Goal: Use online tool/utility: Utilize a website feature to perform a specific function

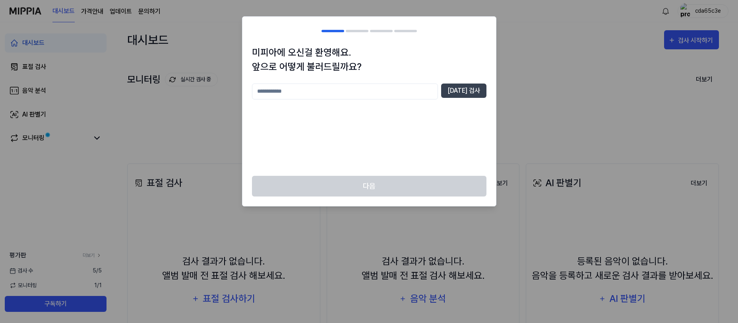
drag, startPoint x: 355, startPoint y: 101, endPoint x: 365, endPoint y: 94, distance: 12.6
click at [355, 101] on div "[DATE] 검사" at bounding box center [369, 124] width 235 height 83
click at [370, 93] on input "text" at bounding box center [345, 91] width 186 height 16
type input "*"
type input "**********"
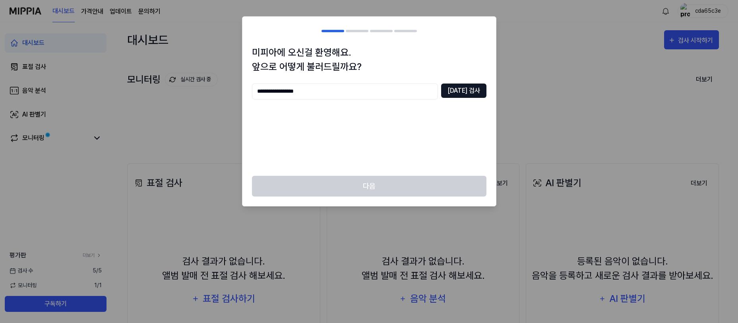
click at [453, 94] on button "[DATE] 검사" at bounding box center [463, 90] width 45 height 14
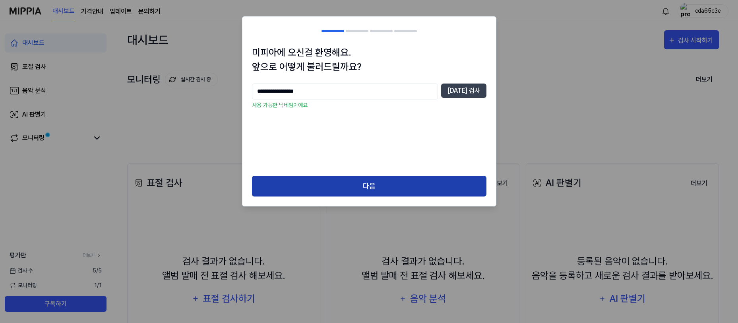
click at [374, 190] on button "다음" at bounding box center [369, 186] width 235 height 21
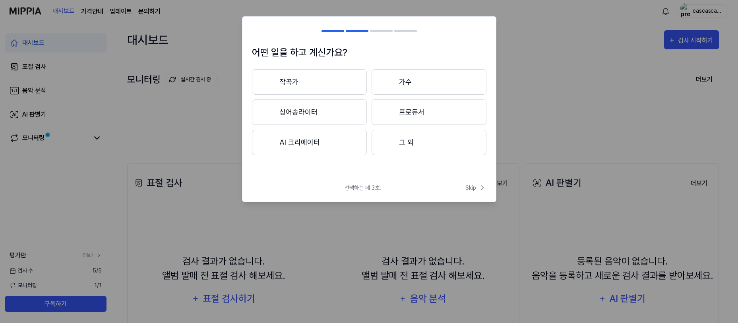
click at [314, 85] on button "작곡가" at bounding box center [309, 81] width 115 height 25
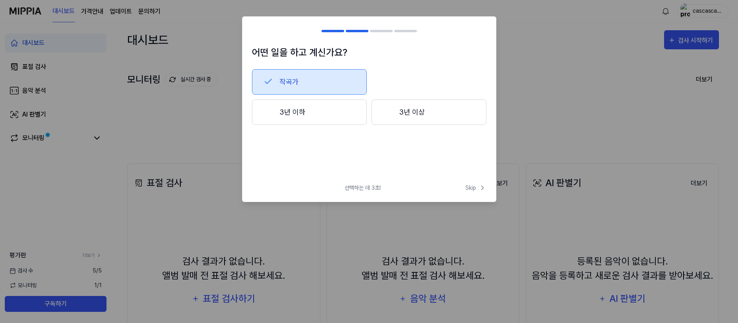
click at [301, 107] on button "3년 이하" at bounding box center [309, 111] width 115 height 25
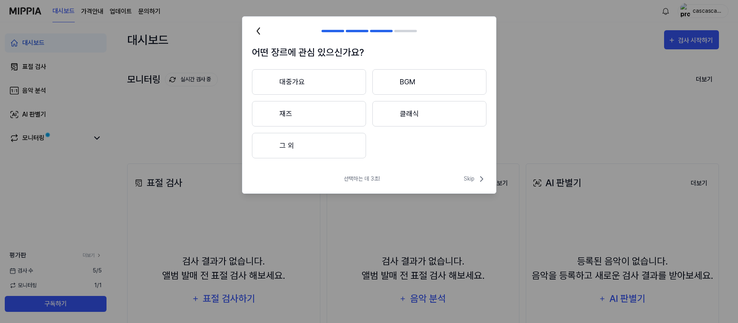
click at [295, 86] on button "대중가요" at bounding box center [309, 81] width 114 height 25
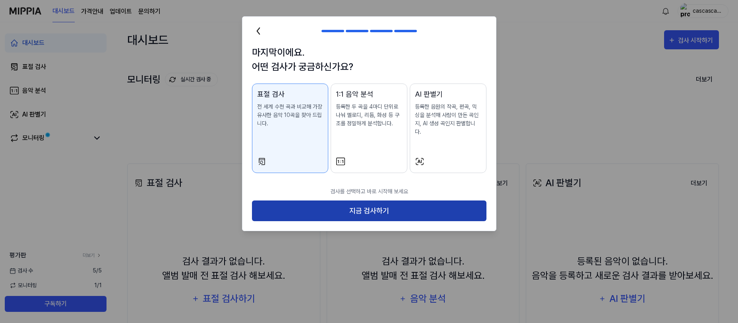
click at [308, 206] on button "지금 검사하기" at bounding box center [369, 210] width 235 height 21
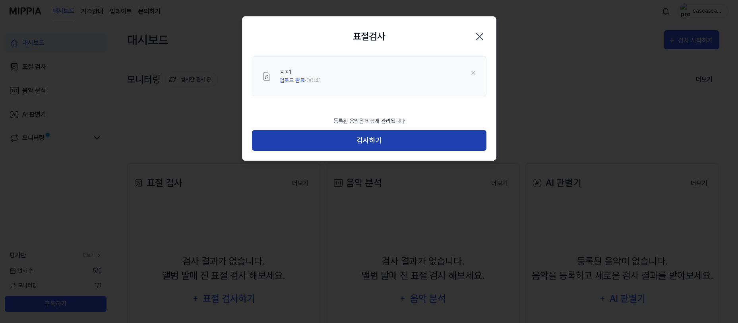
click at [420, 137] on button "검사하기" at bounding box center [369, 140] width 235 height 21
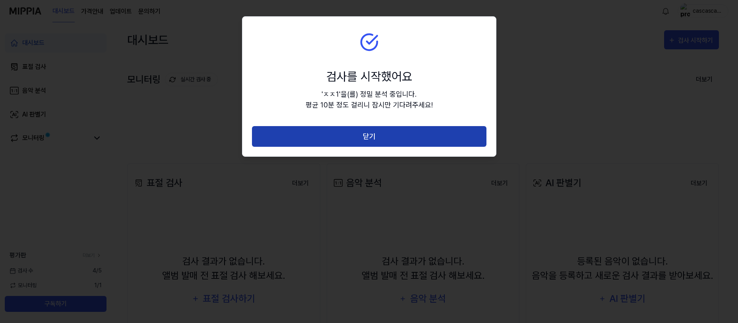
click at [349, 134] on button "닫기" at bounding box center [369, 136] width 235 height 21
